Goal: Information Seeking & Learning: Learn about a topic

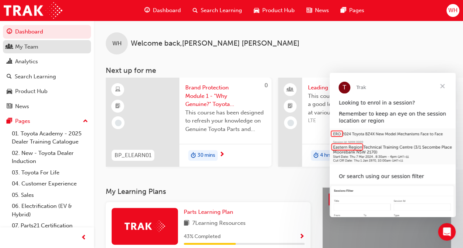
click at [31, 46] on div "My Team" at bounding box center [26, 47] width 23 height 8
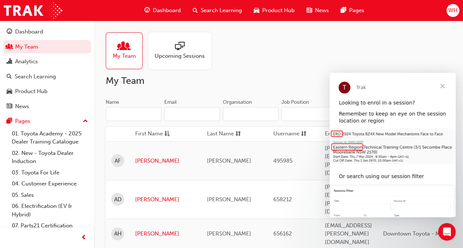
click at [176, 47] on span "sessionType_ONLINE_URL-icon" at bounding box center [180, 47] width 10 height 10
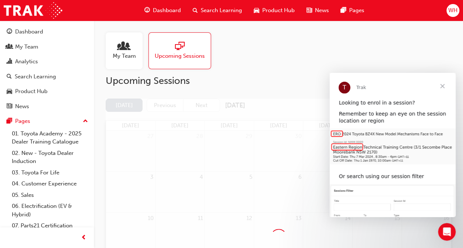
click at [442, 86] on span "Close" at bounding box center [442, 86] width 27 height 27
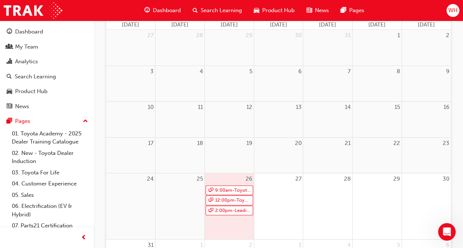
scroll to position [111, 0]
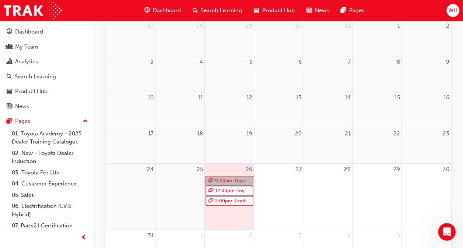
click at [230, 182] on link "9:00am - Toyota For Life In Action - Virtual Classroom" at bounding box center [230, 181] width 48 height 10
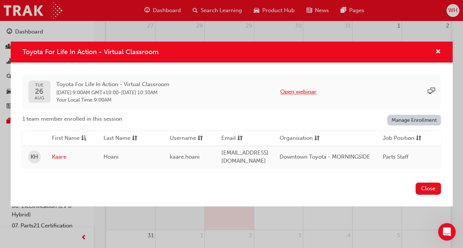
click at [315, 90] on button "Open webinar" at bounding box center [298, 92] width 36 height 8
click at [311, 91] on button "Open webinar" at bounding box center [298, 92] width 36 height 8
